Goal: Task Accomplishment & Management: Manage account settings

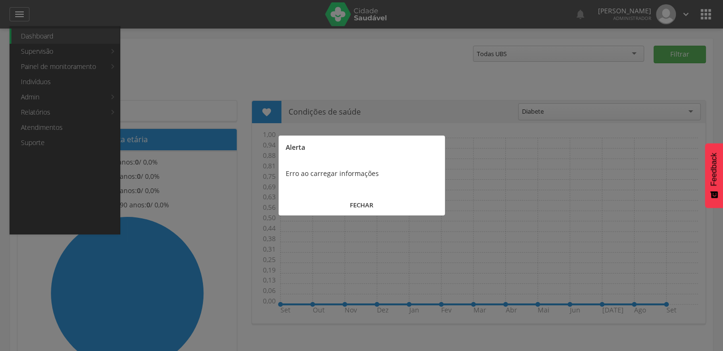
click at [346, 197] on button "FECHAR" at bounding box center [362, 205] width 166 height 20
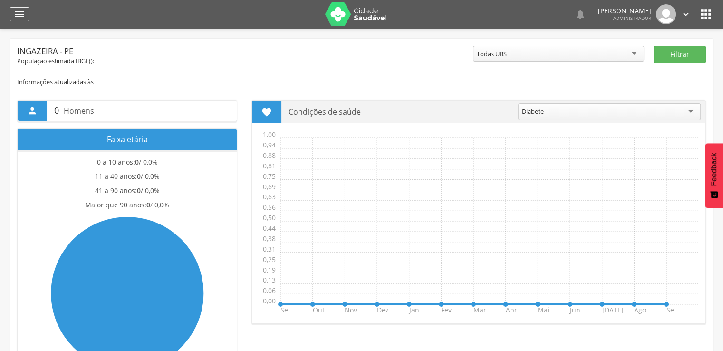
click at [23, 16] on icon "" at bounding box center [19, 14] width 11 height 11
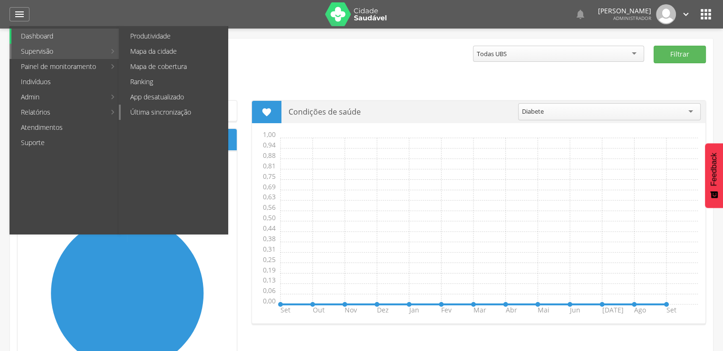
click at [154, 108] on link "Última sincronização" at bounding box center [174, 112] width 107 height 15
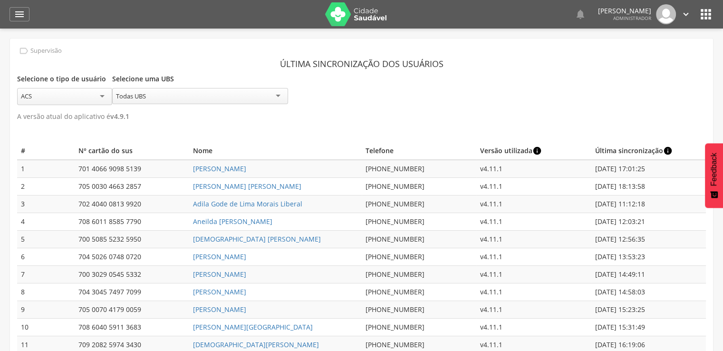
scroll to position [29, 0]
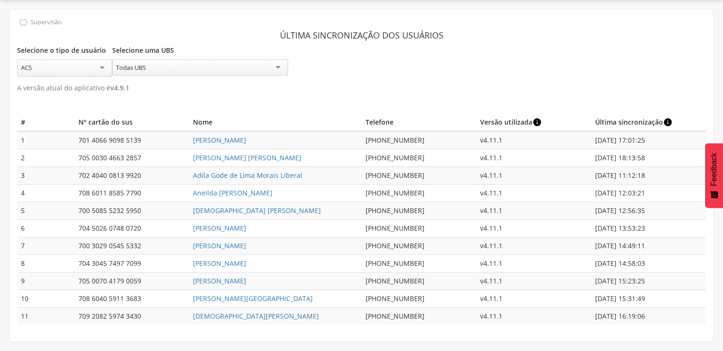
drag, startPoint x: 420, startPoint y: 282, endPoint x: 356, endPoint y: 278, distance: 64.3
click at [356, 278] on tr "9 705 0070 4179 0059 Josilene da Silva Bernado (87) 98177-9362 v4.11.1 11/09/20…" at bounding box center [361, 281] width 689 height 18
copy tr "[PHONE_NUMBER]"
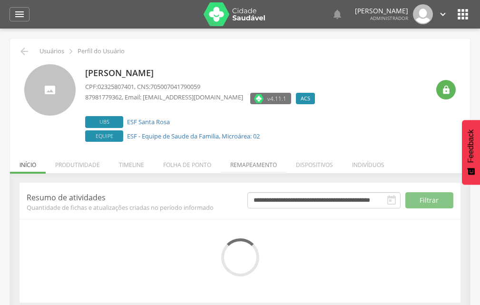
click at [234, 168] on li "Remapeamento" at bounding box center [254, 162] width 66 height 22
click at [234, 168] on ul "Início Produtividade Timeline Folha de ponto Remapeamento Gerenciar acesso Quar…" at bounding box center [240, 165] width 460 height 8
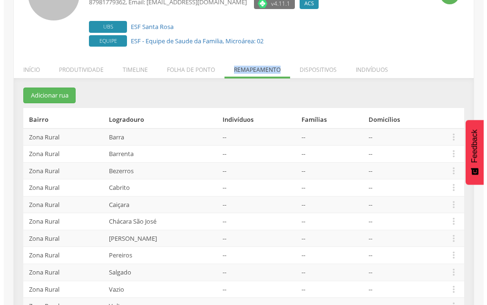
scroll to position [137, 0]
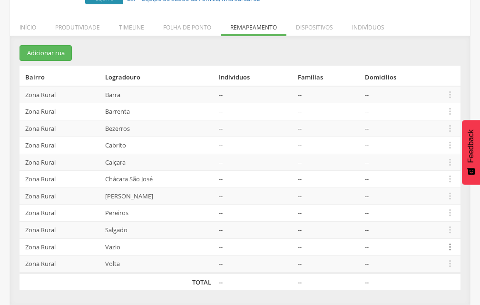
click at [450, 246] on icon "" at bounding box center [450, 247] width 10 height 10
click at [440, 235] on link "Desvincular ACS" at bounding box center [416, 232] width 75 height 12
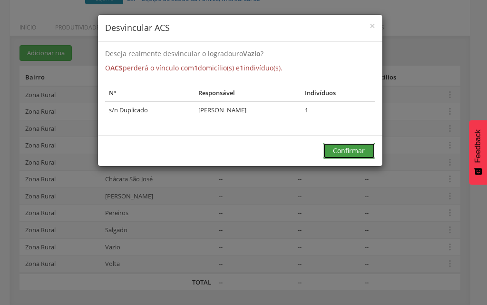
click at [345, 149] on button "Confirmar" at bounding box center [349, 151] width 52 height 16
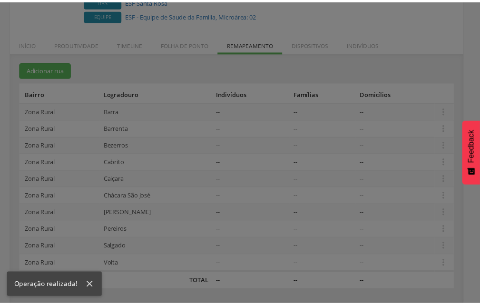
scroll to position [121, 0]
